Goal: Book appointment/travel/reservation

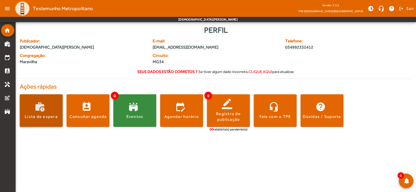
click at [52, 109] on span at bounding box center [41, 111] width 43 height 12
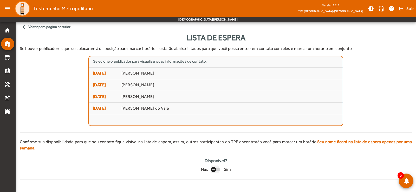
click at [217, 164] on div "button" at bounding box center [213, 169] width 12 height 12
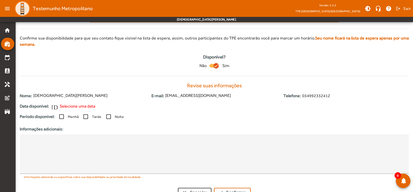
scroll to position [107, 0]
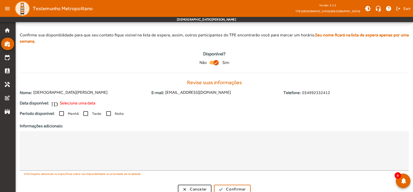
click at [216, 62] on icon "button" at bounding box center [216, 62] width 3 height 1
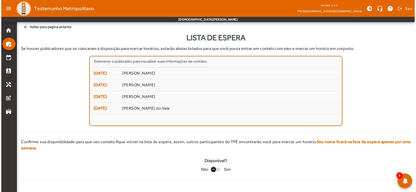
scroll to position [0, 0]
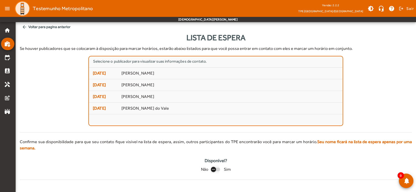
click at [217, 163] on div "button" at bounding box center [213, 169] width 12 height 12
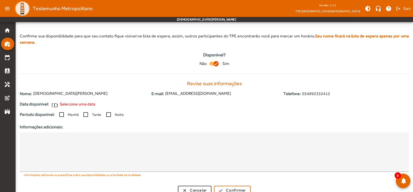
scroll to position [107, 0]
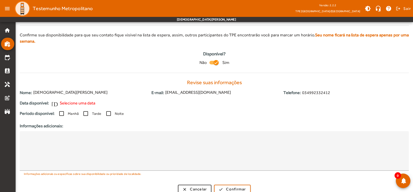
click at [77, 100] on span "Selecione uma data" at bounding box center [78, 103] width 36 height 6
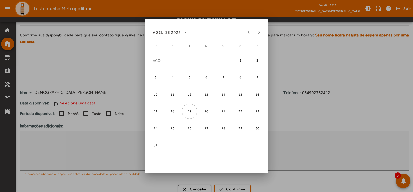
click at [299, 133] on div at bounding box center [206, 96] width 413 height 192
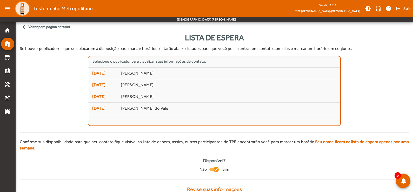
scroll to position [107, 0]
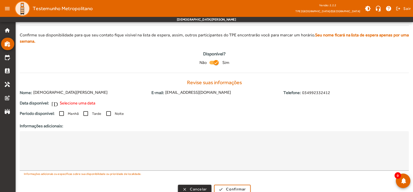
click at [207, 186] on span "Cancelar" at bounding box center [198, 189] width 17 height 6
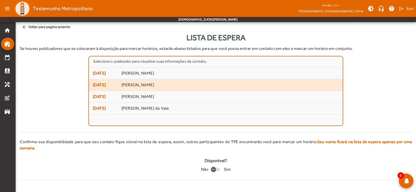
click at [159, 88] on mat-list-item "[DATE] [PERSON_NAME]" at bounding box center [216, 85] width 254 height 12
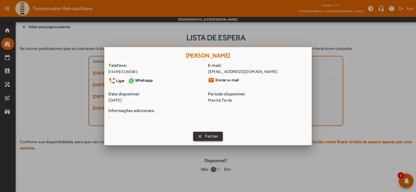
click at [209, 137] on span "Fechar" at bounding box center [211, 136] width 13 height 6
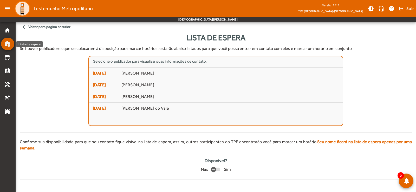
click at [10, 43] on link "work_history" at bounding box center [9, 44] width 10 height 6
click at [24, 27] on mat-icon "arrow_back" at bounding box center [24, 26] width 5 height 5
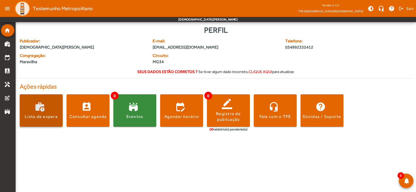
click at [46, 118] on div "Lista de espera" at bounding box center [41, 117] width 33 height 6
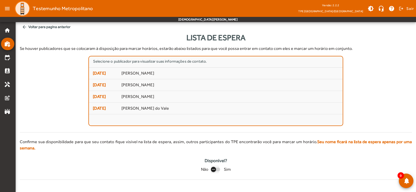
click at [213, 167] on div "button" at bounding box center [213, 169] width 5 height 5
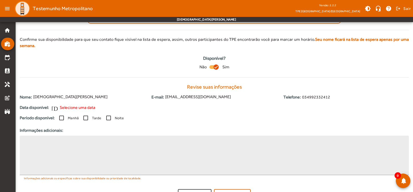
scroll to position [107, 0]
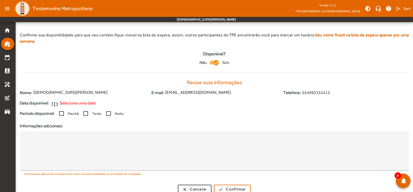
click at [92, 100] on span "Selecione uma data" at bounding box center [78, 103] width 36 height 6
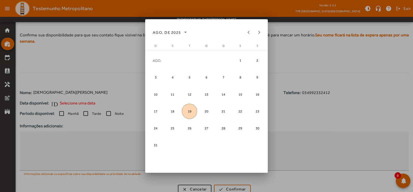
scroll to position [0, 0]
drag, startPoint x: 83, startPoint y: 121, endPoint x: 80, endPoint y: 120, distance: 3.3
click at [82, 121] on div at bounding box center [206, 96] width 413 height 192
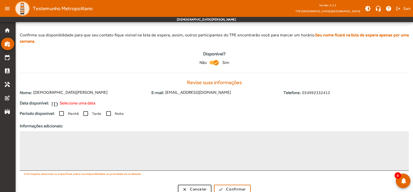
click at [73, 138] on textarea at bounding box center [214, 150] width 381 height 31
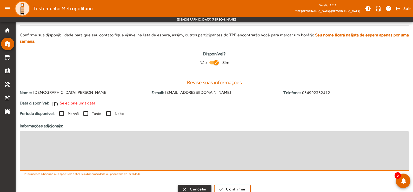
click at [204, 186] on span "Cancelar" at bounding box center [198, 189] width 17 height 6
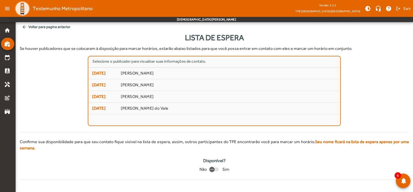
scroll to position [0, 0]
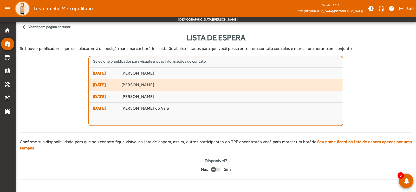
click at [219, 84] on span "[PERSON_NAME]" at bounding box center [229, 84] width 217 height 5
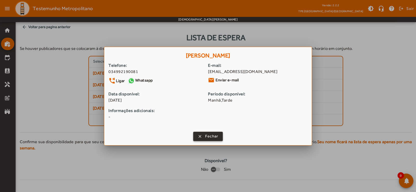
click at [209, 139] on span "Fechar" at bounding box center [211, 136] width 13 height 6
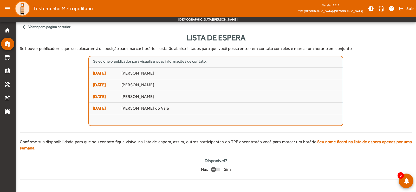
click at [25, 28] on mat-icon "arrow_back" at bounding box center [24, 26] width 5 height 5
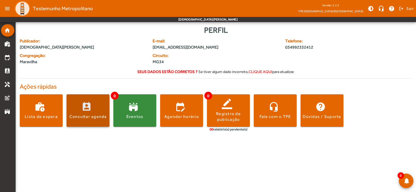
click at [98, 123] on span at bounding box center [88, 110] width 43 height 32
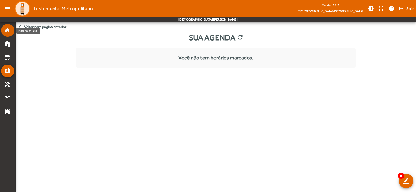
click at [6, 30] on mat-icon "home" at bounding box center [7, 30] width 6 height 6
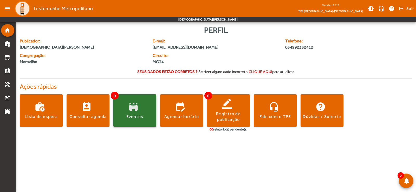
click at [146, 112] on span at bounding box center [134, 111] width 43 height 12
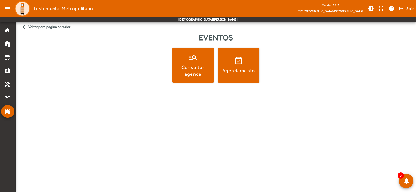
click at [25, 28] on mat-icon "arrow_back" at bounding box center [24, 26] width 5 height 5
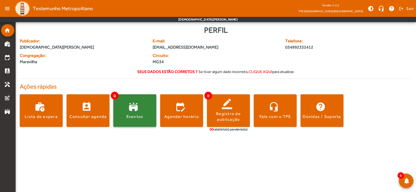
click at [127, 120] on span at bounding box center [134, 110] width 43 height 32
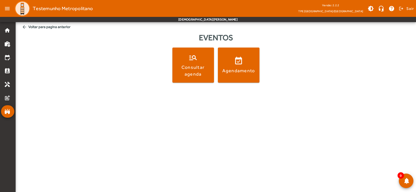
click at [27, 27] on span "arrow_back Voltar para pagina anterior" at bounding box center [216, 27] width 392 height 10
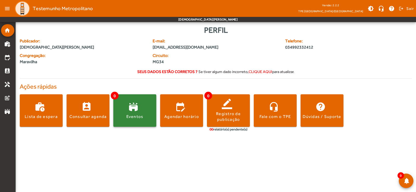
click at [141, 114] on span at bounding box center [134, 111] width 43 height 12
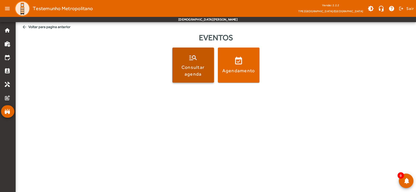
click at [202, 73] on div "Consultar agenda" at bounding box center [193, 70] width 40 height 13
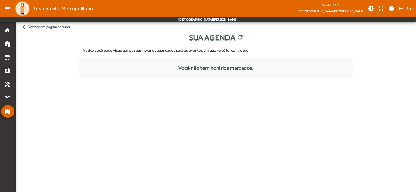
click at [25, 29] on mat-icon "arrow_back" at bounding box center [24, 26] width 5 height 5
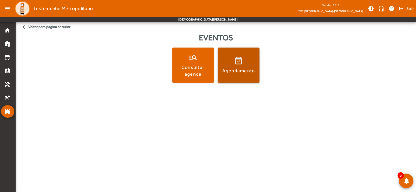
click at [239, 65] on span at bounding box center [239, 65] width 42 height 12
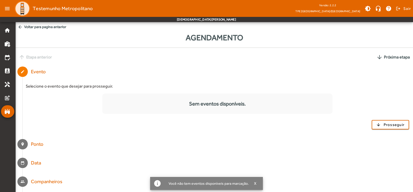
drag, startPoint x: 191, startPoint y: 105, endPoint x: 270, endPoint y: 110, distance: 78.7
click at [267, 100] on div "Sem eventos disponíveis." at bounding box center [217, 104] width 230 height 8
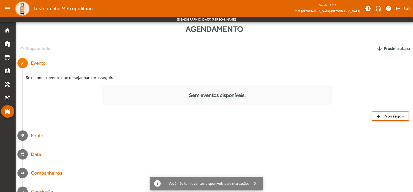
scroll to position [18, 0]
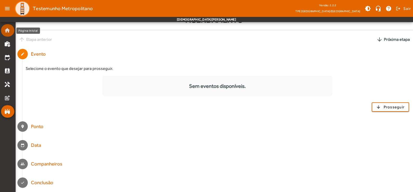
click at [5, 33] on mat-icon "home" at bounding box center [7, 30] width 6 height 6
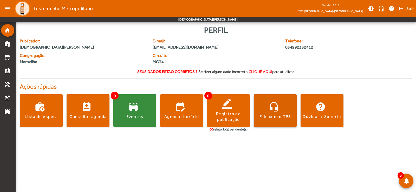
click at [282, 117] on div "Fale com o TPE" at bounding box center [275, 117] width 32 height 6
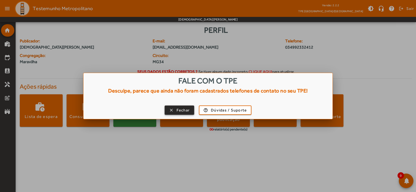
click at [188, 110] on span "Fechar" at bounding box center [183, 110] width 13 height 6
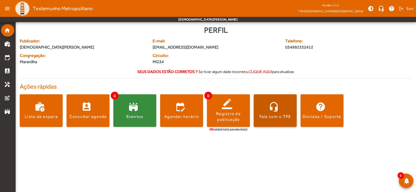
click at [284, 116] on div "Fale com o TPE" at bounding box center [275, 117] width 32 height 6
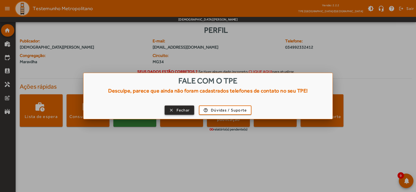
click at [183, 113] on span "Fechar" at bounding box center [183, 110] width 13 height 6
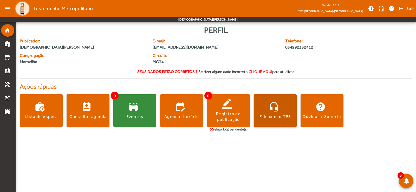
click at [274, 108] on span at bounding box center [275, 111] width 43 height 12
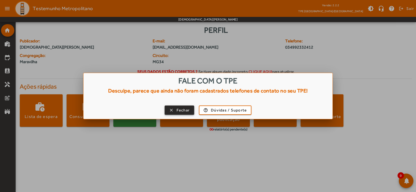
click at [183, 111] on span "Fechar" at bounding box center [183, 110] width 13 height 6
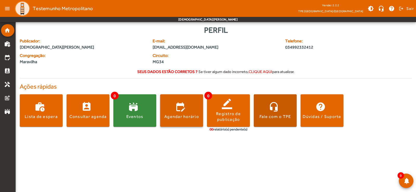
click at [186, 119] on div "Agendar horário" at bounding box center [181, 117] width 35 height 6
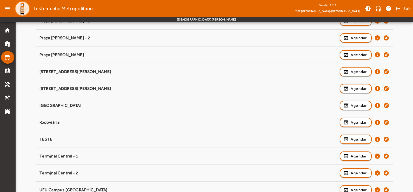
scroll to position [127, 0]
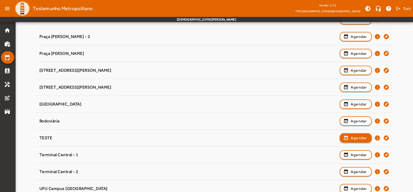
click at [359, 137] on span "Agendar" at bounding box center [359, 138] width 16 height 6
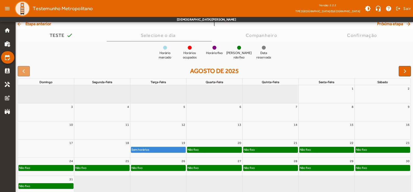
scroll to position [38, 0]
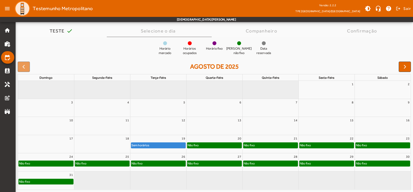
click at [229, 145] on div "Não fixo" at bounding box center [214, 145] width 54 height 5
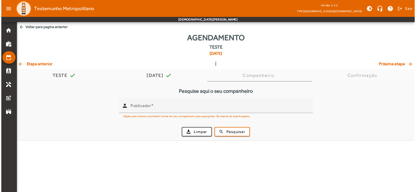
scroll to position [0, 0]
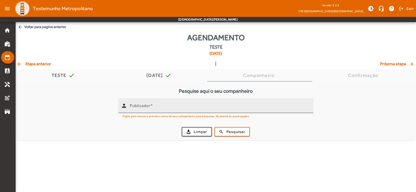
click at [214, 109] on input "Publicador" at bounding box center [219, 108] width 179 height 6
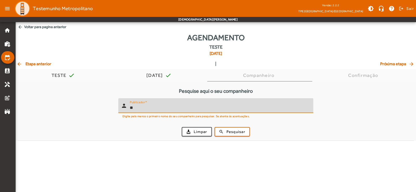
type input "*"
type input "*******"
click at [157, 109] on input "*******" at bounding box center [219, 108] width 179 height 6
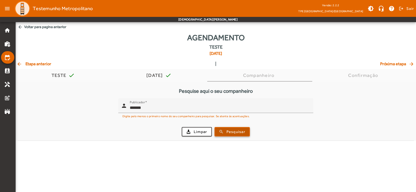
click at [231, 132] on span "Pesquisar" at bounding box center [235, 132] width 19 height 6
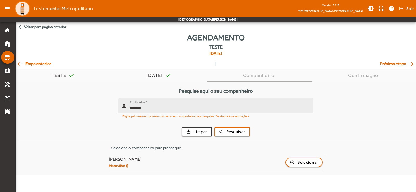
click at [158, 108] on input "*******" at bounding box center [219, 108] width 179 height 6
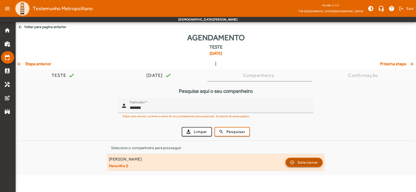
click at [307, 162] on span "Selecionar" at bounding box center [307, 162] width 21 height 6
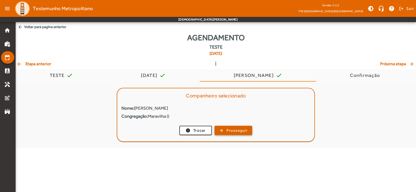
click at [238, 131] on span "Prosseguir" at bounding box center [236, 131] width 21 height 6
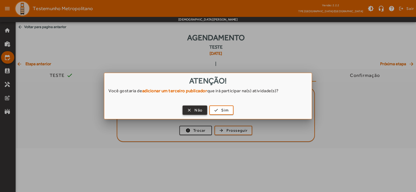
click at [197, 109] on span "Não" at bounding box center [198, 110] width 8 height 6
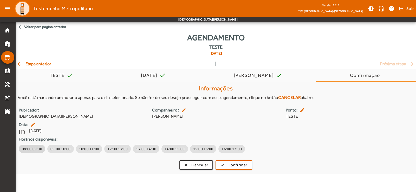
click at [35, 150] on span "08:00 09:00" at bounding box center [32, 148] width 20 height 5
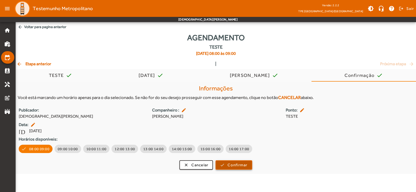
click at [237, 166] on span "Confirmar" at bounding box center [237, 165] width 20 height 6
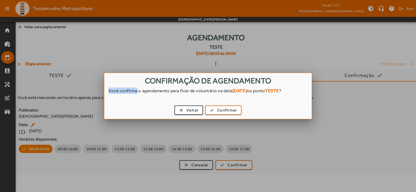
drag, startPoint x: 138, startPoint y: 93, endPoint x: 291, endPoint y: 87, distance: 153.3
click at [291, 87] on div "Confirmação de agendamento Você confirma o agendamento para ficar de voluntário…" at bounding box center [207, 96] width 207 height 46
click at [279, 92] on strong "TESTE" at bounding box center [272, 90] width 14 height 5
click at [223, 111] on span "Confirmar" at bounding box center [227, 110] width 20 height 6
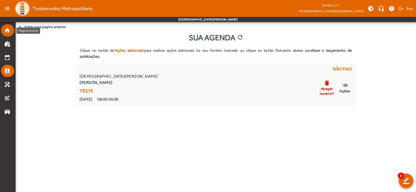
click at [6, 31] on mat-icon "home" at bounding box center [7, 30] width 6 height 6
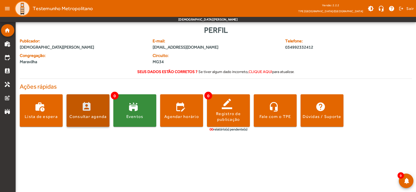
click at [97, 117] on div "Consultar agenda" at bounding box center [87, 117] width 37 height 6
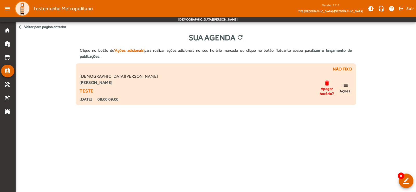
click at [347, 88] on mat-icon "list" at bounding box center [345, 85] width 6 height 6
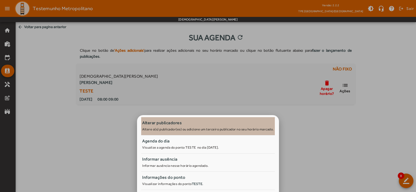
click at [228, 129] on small "Altere o(s) publicador(es) ou adicione um terceiro publicador no seu horário ma…" at bounding box center [208, 129] width 132 height 4
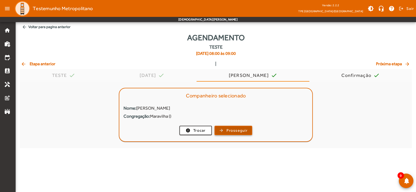
click at [237, 131] on span "Prosseguir" at bounding box center [236, 131] width 21 height 6
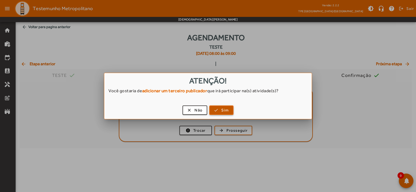
click at [225, 108] on span "Sim" at bounding box center [225, 110] width 8 height 6
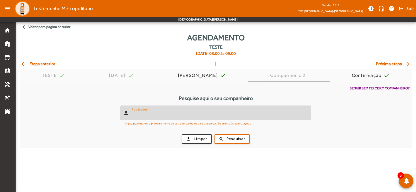
click at [201, 112] on input "Publicador" at bounding box center [219, 115] width 175 height 6
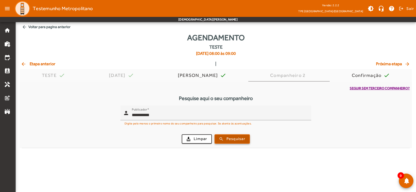
click at [227, 140] on span "Pesquisar" at bounding box center [235, 139] width 19 height 6
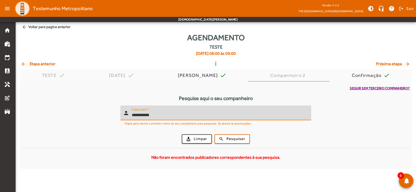
click at [147, 115] on input "**********" at bounding box center [219, 115] width 175 height 6
type input "**********"
click at [239, 137] on span "Pesquisar" at bounding box center [235, 139] width 19 height 6
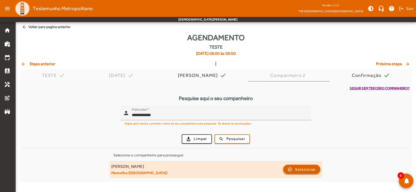
click at [310, 168] on span "Selecionar" at bounding box center [305, 169] width 21 height 6
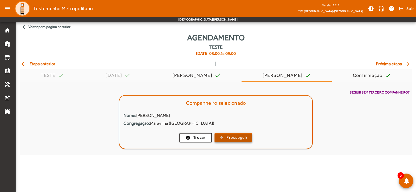
click at [240, 137] on span "Prosseguir" at bounding box center [236, 138] width 21 height 6
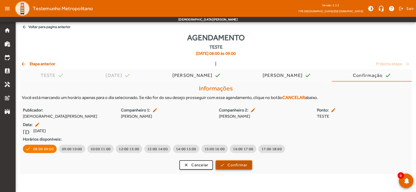
click at [235, 166] on span "Confirmar" at bounding box center [237, 165] width 20 height 6
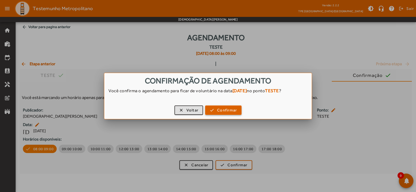
drag, startPoint x: 234, startPoint y: 110, endPoint x: 244, endPoint y: 146, distance: 36.6
click at [234, 110] on span "Confirmar" at bounding box center [227, 110] width 20 height 6
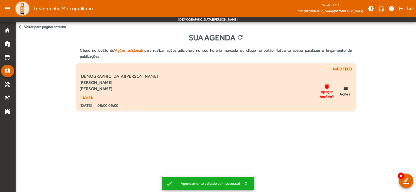
click at [347, 89] on mat-icon "list" at bounding box center [345, 88] width 6 height 6
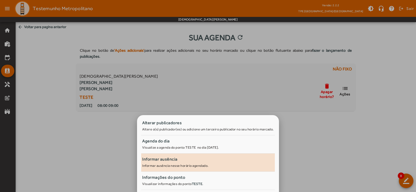
click at [229, 162] on span "Informar ausência Informar ausência nesse horário agendado." at bounding box center [208, 162] width 134 height 13
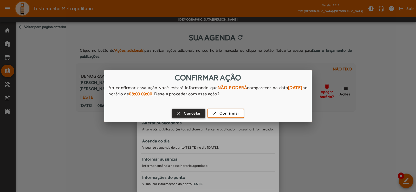
click at [197, 114] on span "Cancelar" at bounding box center [192, 113] width 17 height 6
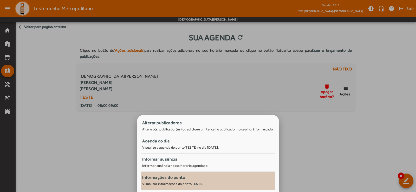
click at [184, 181] on span "Informações do ponto Visualizar informações do ponto TESTE ." at bounding box center [208, 180] width 132 height 12
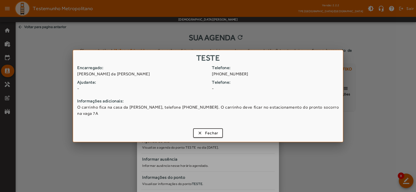
drag, startPoint x: 78, startPoint y: 69, endPoint x: 128, endPoint y: 80, distance: 51.7
click at [128, 77] on div "Encarregado: [PERSON_NAME] de [PERSON_NAME]" at bounding box center [142, 71] width 131 height 12
click at [128, 79] on div "Encarregado: [PERSON_NAME] de [PERSON_NAME]: [PHONE_NUMBER]" at bounding box center [208, 72] width 262 height 15
click at [213, 130] on span "Fechar" at bounding box center [211, 133] width 13 height 6
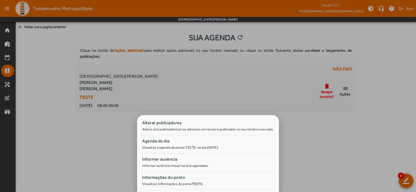
click at [345, 128] on div at bounding box center [208, 96] width 416 height 192
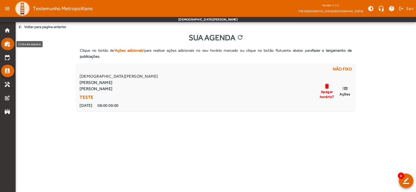
click at [9, 44] on mat-icon "work_history" at bounding box center [7, 44] width 6 height 6
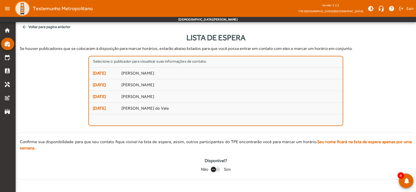
click at [214, 167] on icon "button" at bounding box center [213, 169] width 5 height 5
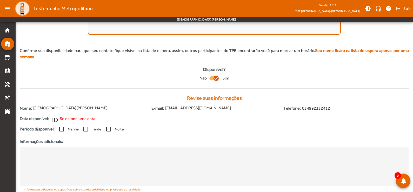
scroll to position [107, 0]
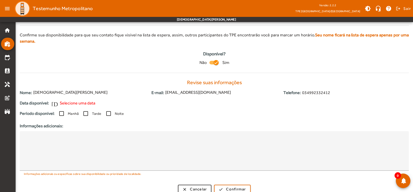
click at [81, 100] on span "Selecione uma data" at bounding box center [78, 103] width 36 height 6
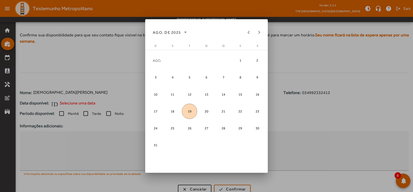
scroll to position [0, 0]
click at [220, 109] on span "21" at bounding box center [223, 111] width 15 height 15
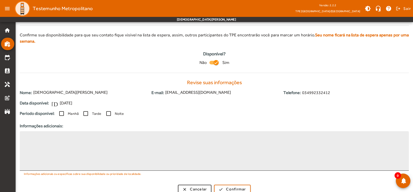
click at [102, 138] on textarea at bounding box center [214, 150] width 381 height 31
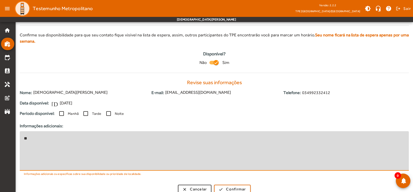
type textarea "*"
type textarea "*****"
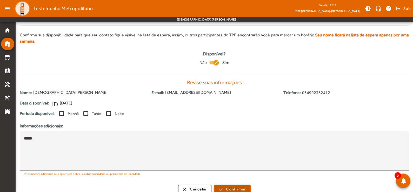
click at [242, 186] on span "Confirmar" at bounding box center [236, 189] width 20 height 6
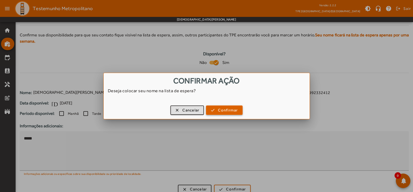
click at [234, 109] on span "Confirmar" at bounding box center [228, 110] width 20 height 6
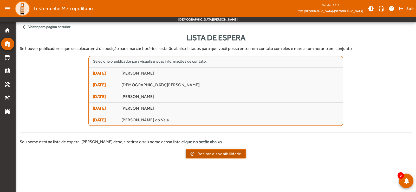
click at [231, 154] on span "Retirar disponibilidade" at bounding box center [220, 154] width 44 height 6
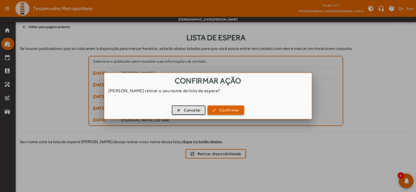
click at [232, 113] on span "Confirmar" at bounding box center [229, 110] width 20 height 6
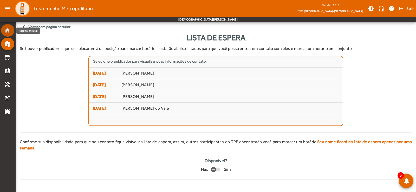
click at [10, 32] on mat-icon "home" at bounding box center [7, 30] width 6 height 6
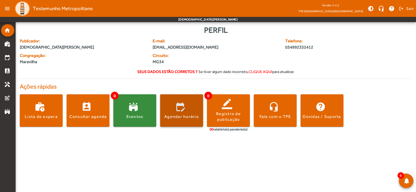
click at [189, 114] on div "Agendar horário" at bounding box center [181, 117] width 35 height 6
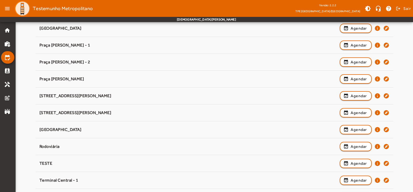
scroll to position [106, 0]
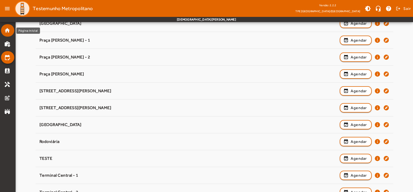
click at [9, 27] on mat-list-item "home" at bounding box center [7, 30] width 13 height 12
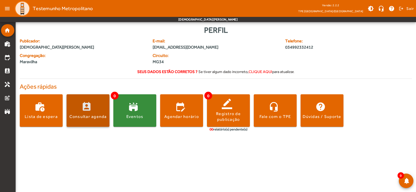
click at [90, 116] on div "Consultar agenda" at bounding box center [87, 117] width 37 height 6
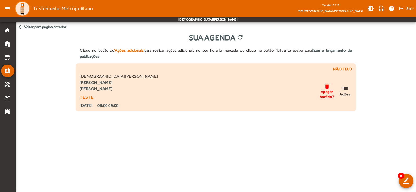
click at [348, 88] on mat-icon "list" at bounding box center [345, 88] width 6 height 6
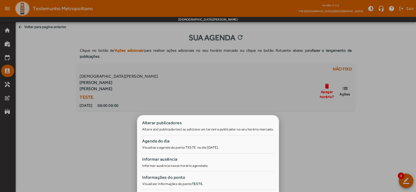
click at [344, 128] on div at bounding box center [208, 96] width 416 height 192
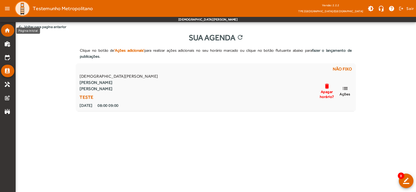
click at [3, 30] on mat-list-item "home" at bounding box center [7, 30] width 13 height 12
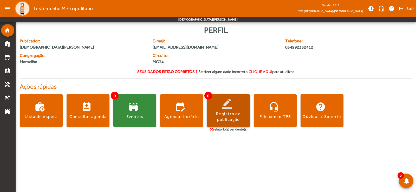
click at [231, 116] on div "Registro de publicação" at bounding box center [228, 117] width 43 height 12
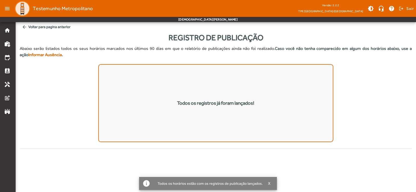
drag, startPoint x: 175, startPoint y: 105, endPoint x: 299, endPoint y: 88, distance: 125.3
click at [297, 88] on mat-list "Todos os registros já foram lançados!" at bounding box center [215, 103] width 235 height 78
click at [334, 96] on div "Todos os registros já foram lançados!" at bounding box center [216, 103] width 392 height 78
drag, startPoint x: 292, startPoint y: 105, endPoint x: 289, endPoint y: 107, distance: 3.6
click at [292, 106] on mat-list "Todos os registros já foram lançados!" at bounding box center [215, 103] width 235 height 78
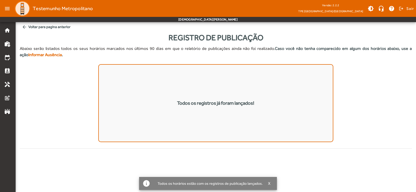
click at [236, 108] on mat-list "Todos os registros já foram lançados!" at bounding box center [215, 103] width 235 height 78
click at [264, 104] on mat-list "Todos os registros já foram lançados!" at bounding box center [215, 103] width 235 height 78
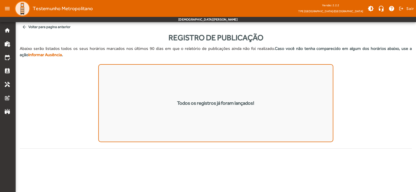
click at [213, 114] on mat-list "Todos os registros já foram lançados!" at bounding box center [215, 103] width 235 height 78
click at [204, 120] on mat-list "Todos os registros já foram lançados!" at bounding box center [215, 103] width 235 height 78
click at [8, 32] on mat-icon "home" at bounding box center [7, 30] width 6 height 6
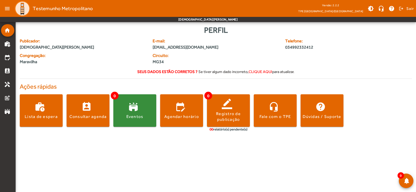
click at [184, 148] on body "menu Testemunho Metropolitano Versão: 2.2.2 TPE Uberlândia/MG brightness_medium…" at bounding box center [208, 96] width 416 height 192
click at [7, 30] on mat-icon "home" at bounding box center [7, 30] width 6 height 6
click at [232, 124] on span at bounding box center [228, 110] width 43 height 32
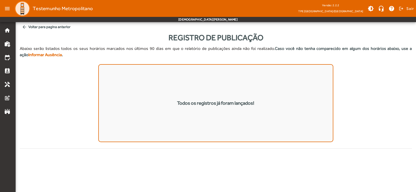
click at [25, 28] on mat-icon "arrow_back" at bounding box center [24, 26] width 5 height 5
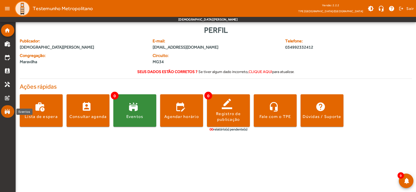
click at [10, 111] on mat-icon "stadium" at bounding box center [7, 111] width 6 height 6
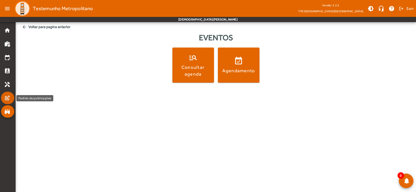
click at [8, 96] on mat-icon "post_add" at bounding box center [7, 98] width 6 height 6
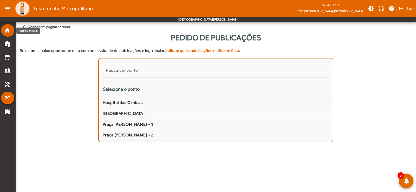
click at [11, 31] on link "home" at bounding box center [9, 30] width 10 height 6
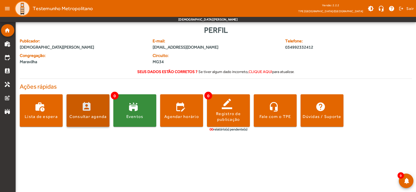
click at [89, 115] on div "Consultar agenda" at bounding box center [87, 117] width 37 height 6
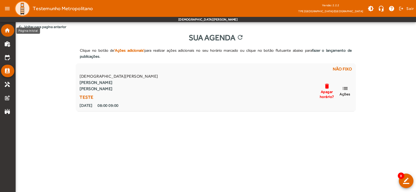
click at [10, 30] on mat-icon "home" at bounding box center [7, 30] width 6 height 6
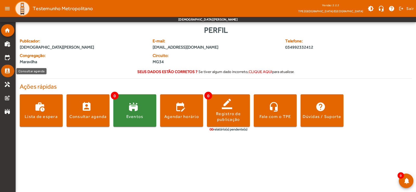
click at [9, 70] on mat-icon "perm_contact_calendar" at bounding box center [7, 71] width 6 height 6
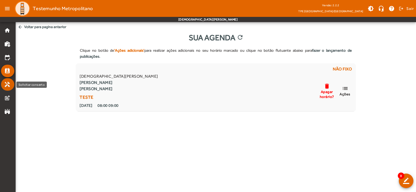
click at [9, 83] on mat-icon "handyman" at bounding box center [7, 84] width 6 height 6
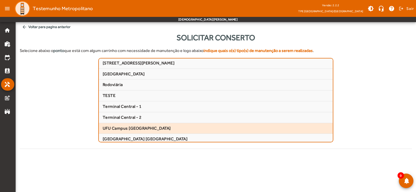
scroll to position [105, 0]
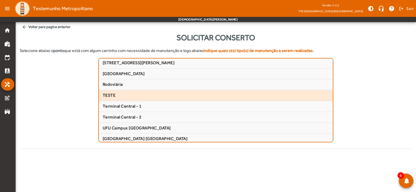
click at [144, 98] on mat-list-item "TESTE" at bounding box center [216, 95] width 234 height 11
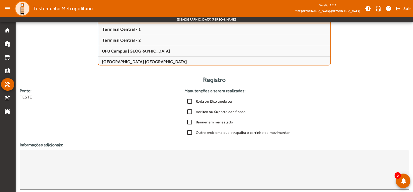
scroll to position [78, 0]
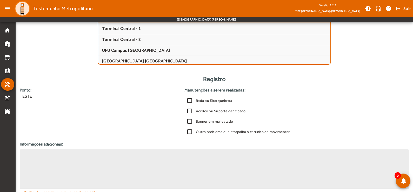
click at [107, 174] on textarea at bounding box center [214, 169] width 381 height 31
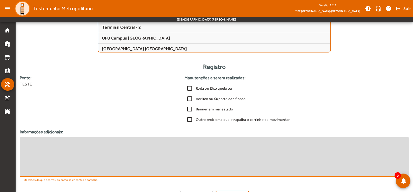
scroll to position [102, 0]
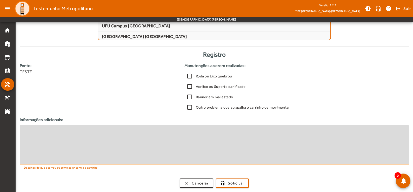
click at [101, 145] on textarea at bounding box center [214, 144] width 381 height 31
type textarea "*"
click at [194, 183] on span "Cancelar" at bounding box center [200, 183] width 17 height 6
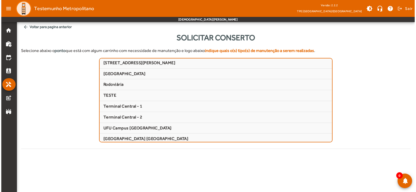
scroll to position [0, 0]
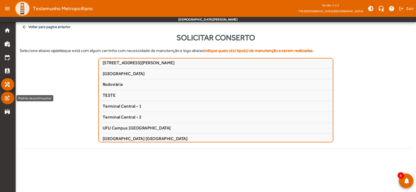
click at [9, 99] on mat-icon "post_add" at bounding box center [7, 98] width 6 height 6
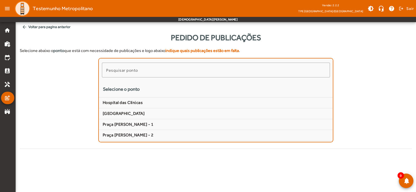
click at [364, 100] on div "Pesquisar ponto Selecione o ponto [GEOGRAPHIC_DATA] [GEOGRAPHIC_DATA][PERSON_NA…" at bounding box center [216, 100] width 392 height 84
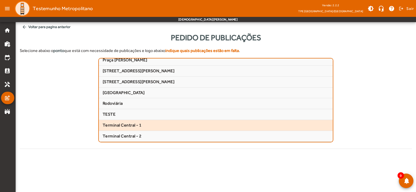
scroll to position [90, 0]
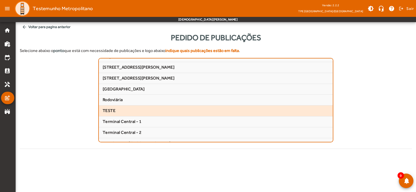
click at [129, 109] on span "TESTE" at bounding box center [216, 110] width 226 height 5
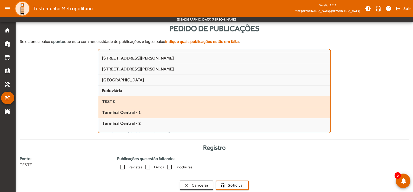
scroll to position [11, 0]
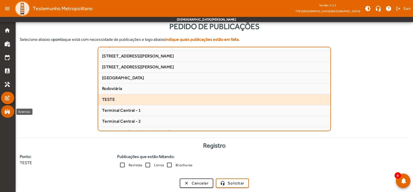
click at [9, 115] on mat-list-item "stadium" at bounding box center [7, 111] width 13 height 12
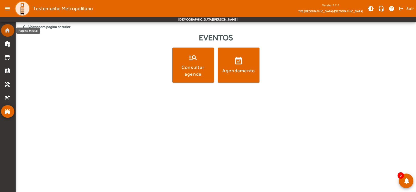
drag, startPoint x: 4, startPoint y: 28, endPoint x: 12, endPoint y: 34, distance: 9.3
click at [4, 28] on mat-icon "home" at bounding box center [7, 30] width 6 height 6
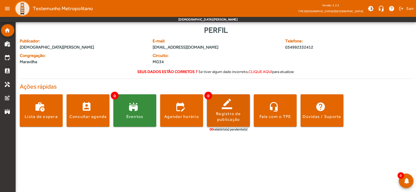
click at [227, 116] on div "Registro de publicação" at bounding box center [228, 117] width 43 height 12
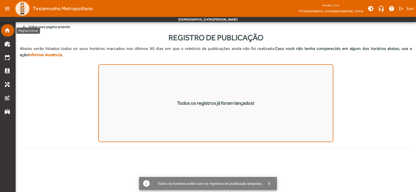
click at [9, 32] on mat-icon "home" at bounding box center [7, 30] width 6 height 6
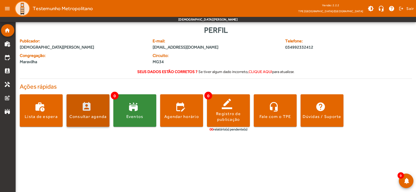
click at [92, 119] on div "Consultar agenda" at bounding box center [87, 117] width 37 height 6
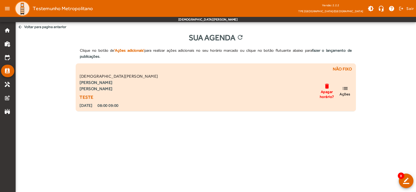
click at [347, 89] on mat-icon "list" at bounding box center [345, 88] width 6 height 6
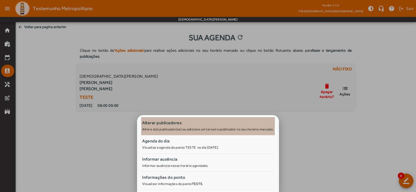
click at [204, 131] on small "Altere o(s) publicador(es) ou adicione um terceiro publicador no seu horário ma…" at bounding box center [208, 129] width 132 height 4
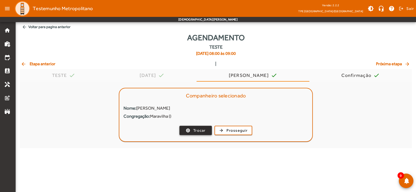
click at [203, 131] on span "Trocar" at bounding box center [199, 131] width 12 height 6
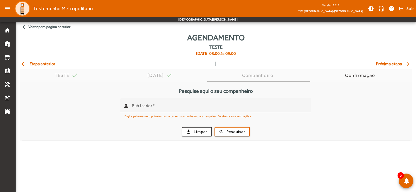
click at [45, 64] on span "arrow_back Etapa anterior" at bounding box center [38, 64] width 35 height 6
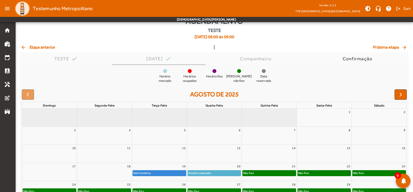
scroll to position [44, 0]
